Goal: Use online tool/utility: Use online tool/utility

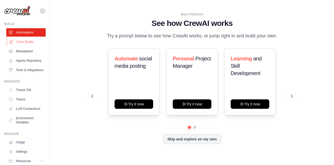
click at [28, 42] on link "Crew Studio" at bounding box center [26, 42] width 39 height 8
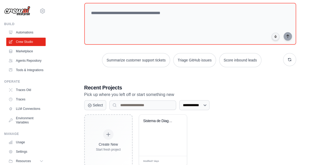
scroll to position [33, 0]
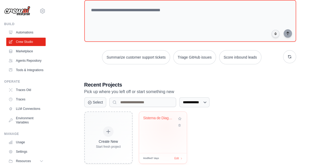
click at [166, 126] on div "Sistema de Diagnostico Digital Mult..." at bounding box center [163, 131] width 48 height 41
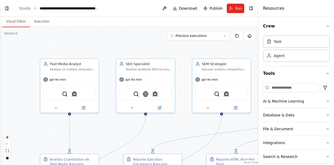
scroll to position [6259, 0]
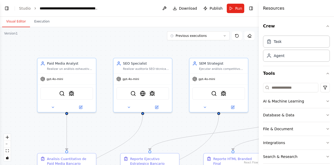
drag, startPoint x: 123, startPoint y: 44, endPoint x: 116, endPoint y: 42, distance: 6.5
click at [116, 42] on div ".deletable-edge-delete-btn { width: 20px; height: 20px; border: 0px solid #ffff…" at bounding box center [129, 95] width 259 height 137
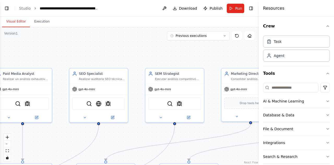
drag, startPoint x: 106, startPoint y: 42, endPoint x: 66, endPoint y: 53, distance: 42.2
click at [66, 53] on div ".deletable-edge-delete-btn { width: 20px; height: 20px; border: 0px solid #ffff…" at bounding box center [129, 95] width 259 height 137
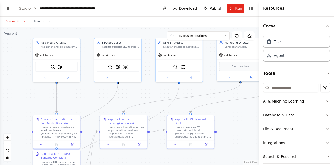
drag, startPoint x: 69, startPoint y: 54, endPoint x: 94, endPoint y: 26, distance: 38.3
click at [94, 26] on div "Visual Editor Execution Version 1 Previous executions Show Tools Hide Agents Pa…" at bounding box center [129, 91] width 259 height 148
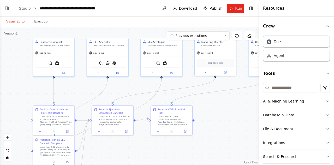
drag, startPoint x: 39, startPoint y: 85, endPoint x: 30, endPoint y: 85, distance: 8.9
click at [30, 85] on div ".deletable-edge-delete-btn { width: 20px; height: 20px; border: 0px solid #ffff…" at bounding box center [129, 95] width 259 height 137
click at [36, 22] on button "Execution" at bounding box center [42, 21] width 24 height 11
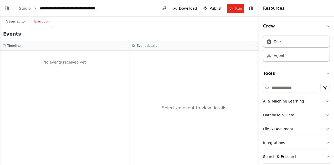
click at [12, 19] on button "Visual Editor" at bounding box center [16, 21] width 28 height 11
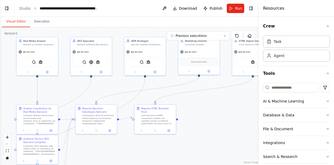
drag, startPoint x: 230, startPoint y: 130, endPoint x: 221, endPoint y: 129, distance: 8.7
click at [221, 129] on div ".deletable-edge-delete-btn { width: 20px; height: 20px; border: 0px solid #ffff…" at bounding box center [129, 95] width 259 height 137
